Goal: Check status: Check status

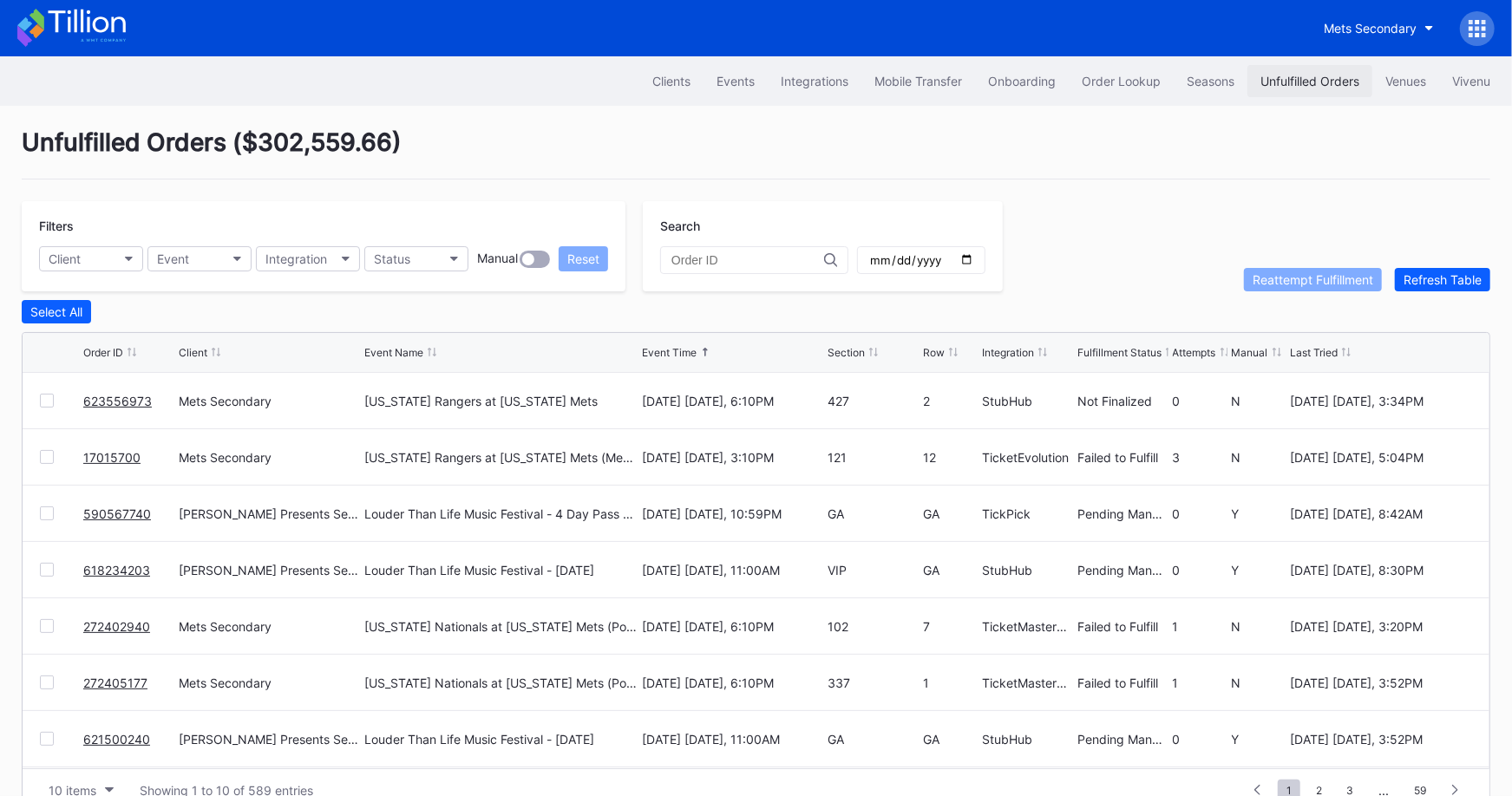
click at [1309, 78] on div "Unfulfilled Orders" at bounding box center [1309, 81] width 98 height 15
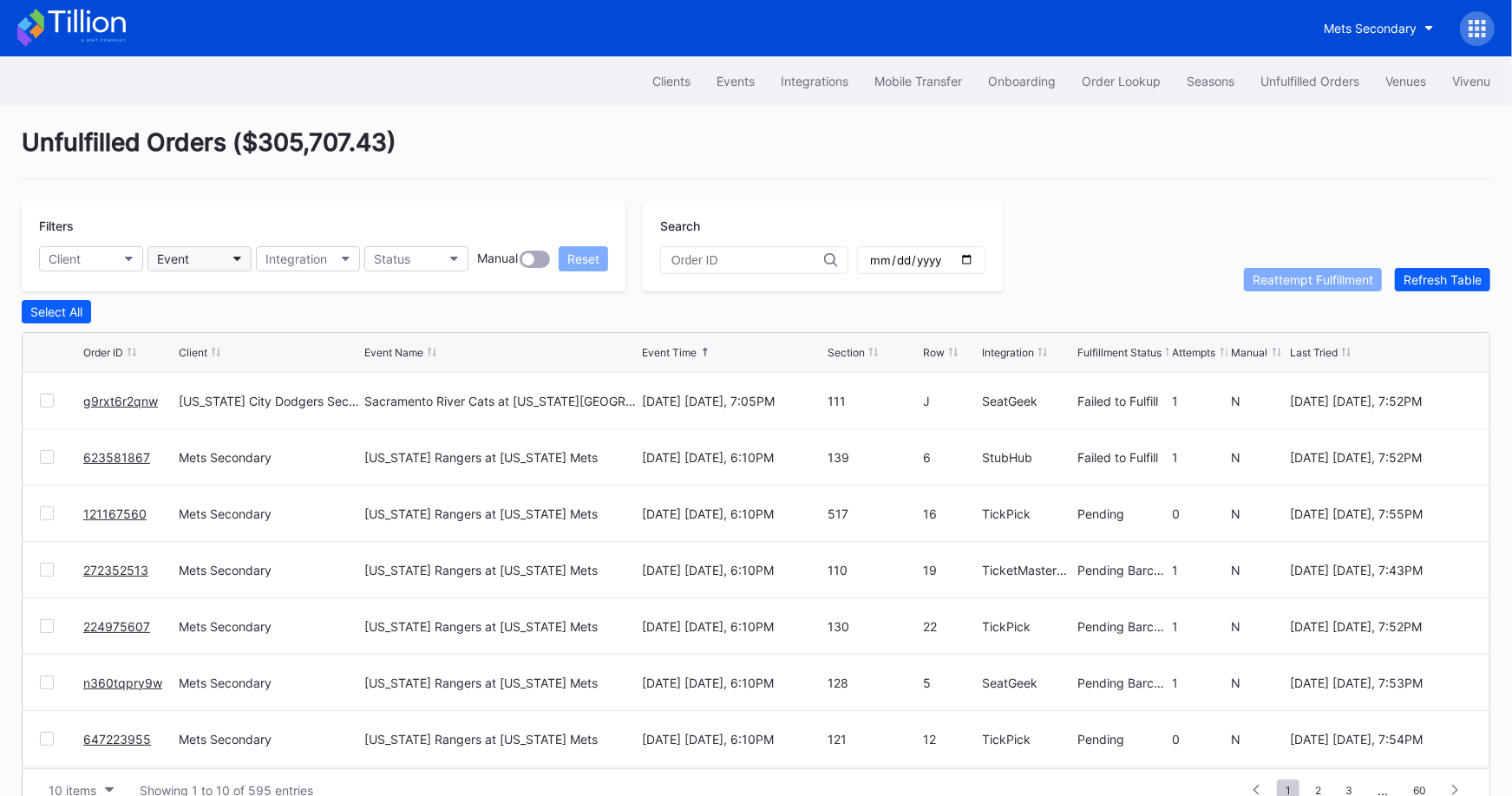
click at [201, 260] on button "Event" at bounding box center [200, 258] width 104 height 26
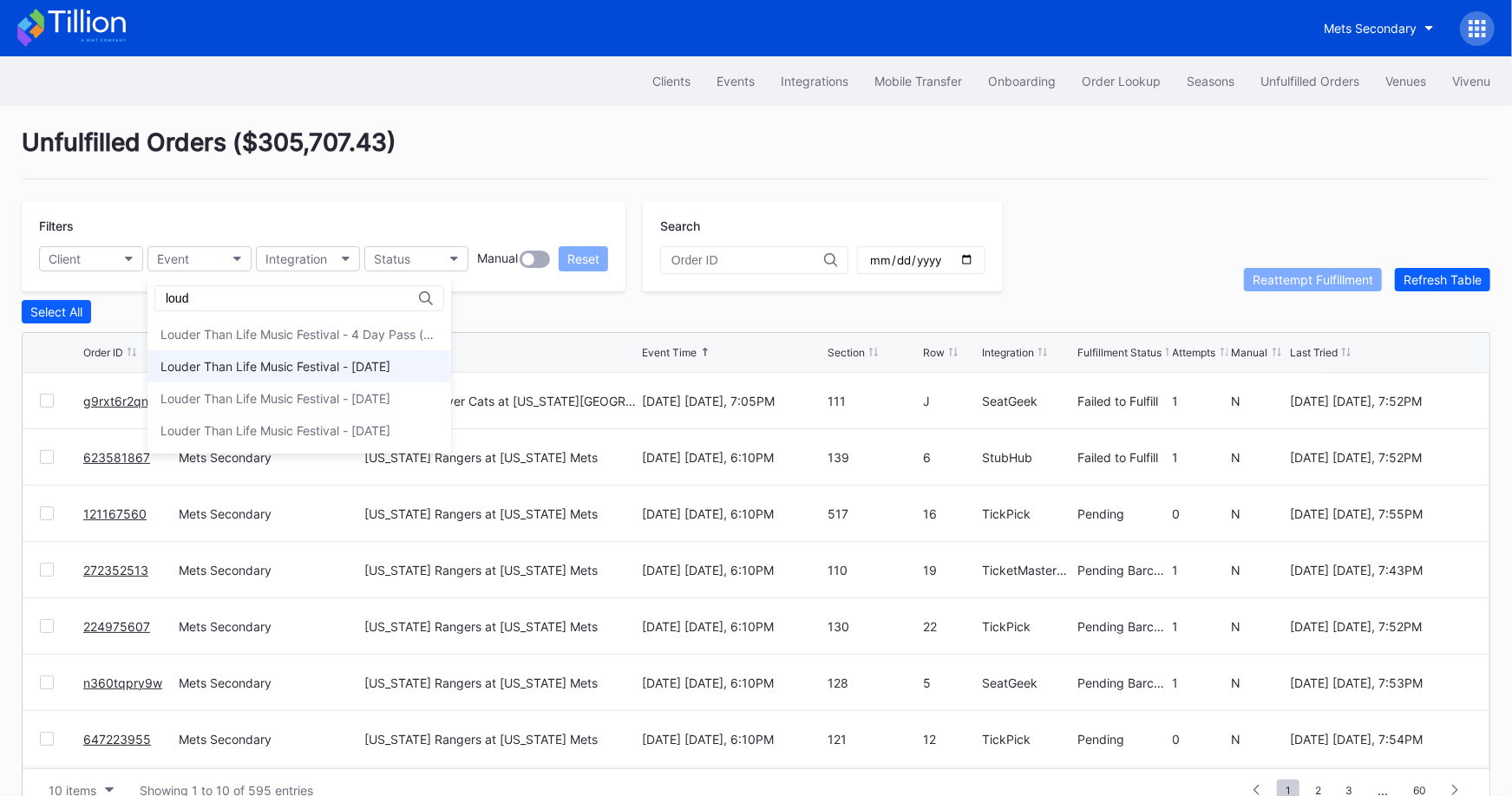
type input "loud"
click at [325, 371] on div "Louder Than Life Music Festival - [DATE]" at bounding box center [276, 366] width 230 height 15
